Goal: Information Seeking & Learning: Learn about a topic

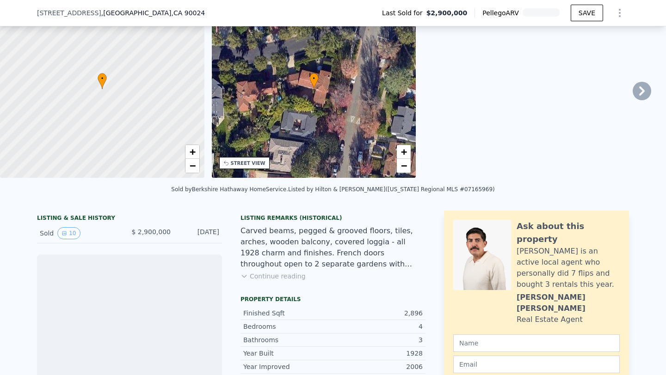
scroll to position [79, 0]
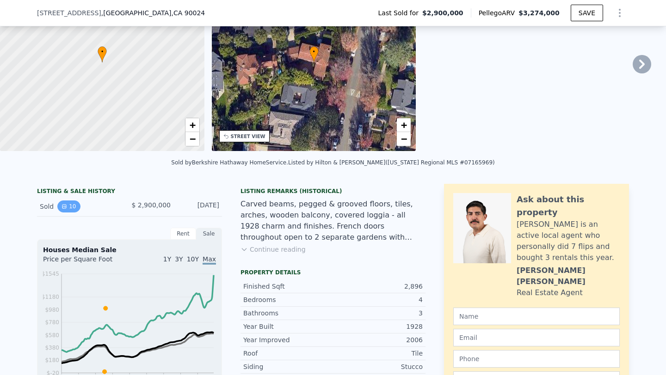
click at [59, 205] on button "10" at bounding box center [68, 207] width 23 height 12
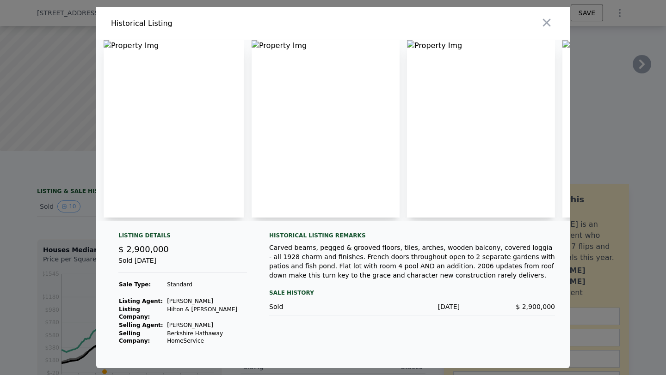
click at [178, 125] on img at bounding box center [174, 129] width 141 height 178
click at [177, 125] on img at bounding box center [174, 129] width 141 height 178
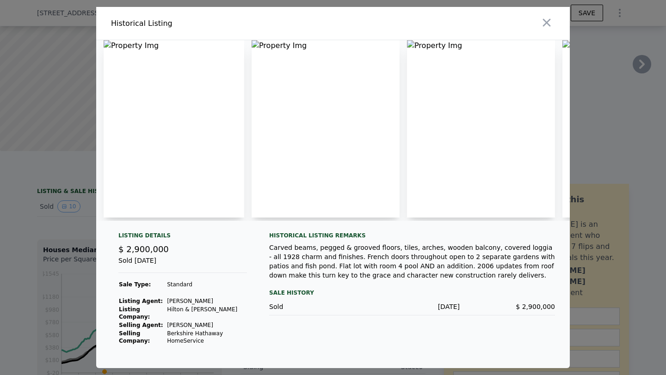
click at [175, 106] on img at bounding box center [174, 129] width 141 height 178
click at [332, 117] on img at bounding box center [326, 129] width 148 height 178
click at [507, 130] on img at bounding box center [481, 129] width 148 height 178
click at [546, 20] on icon "button" at bounding box center [546, 22] width 13 height 13
